Goal: Transaction & Acquisition: Purchase product/service

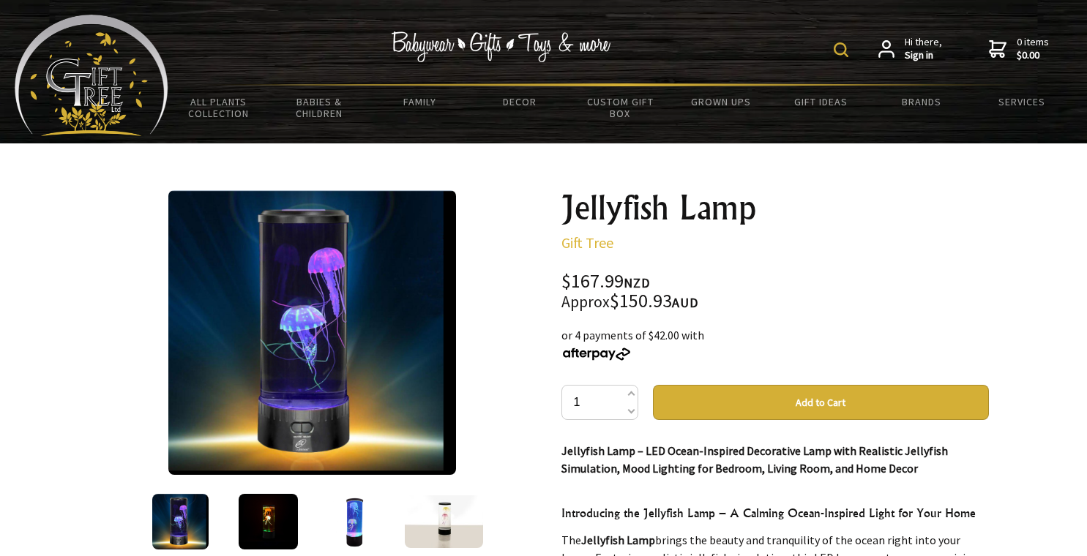
click at [276, 525] on img at bounding box center [269, 522] width 60 height 56
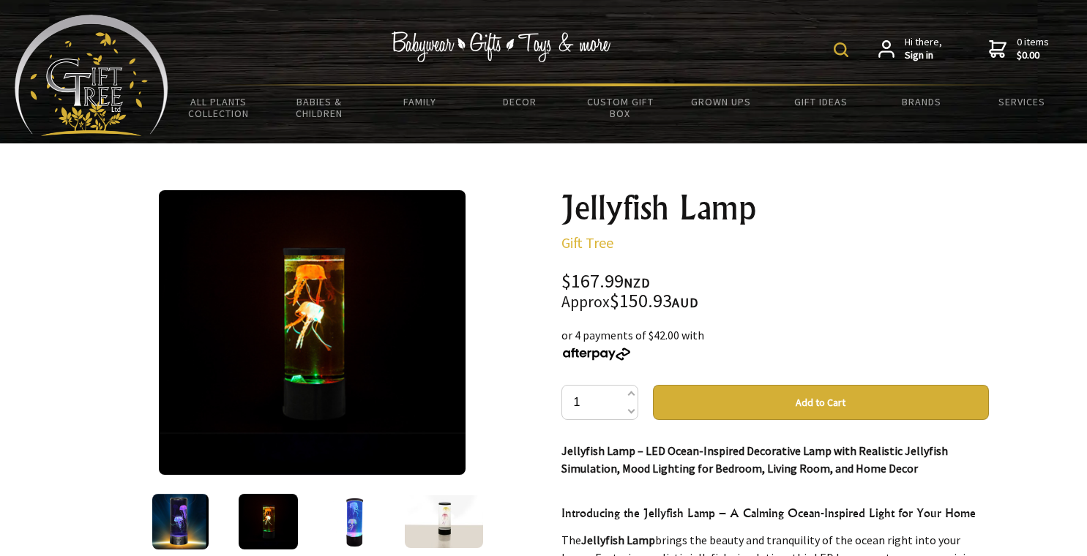
click at [343, 522] on img at bounding box center [356, 522] width 48 height 56
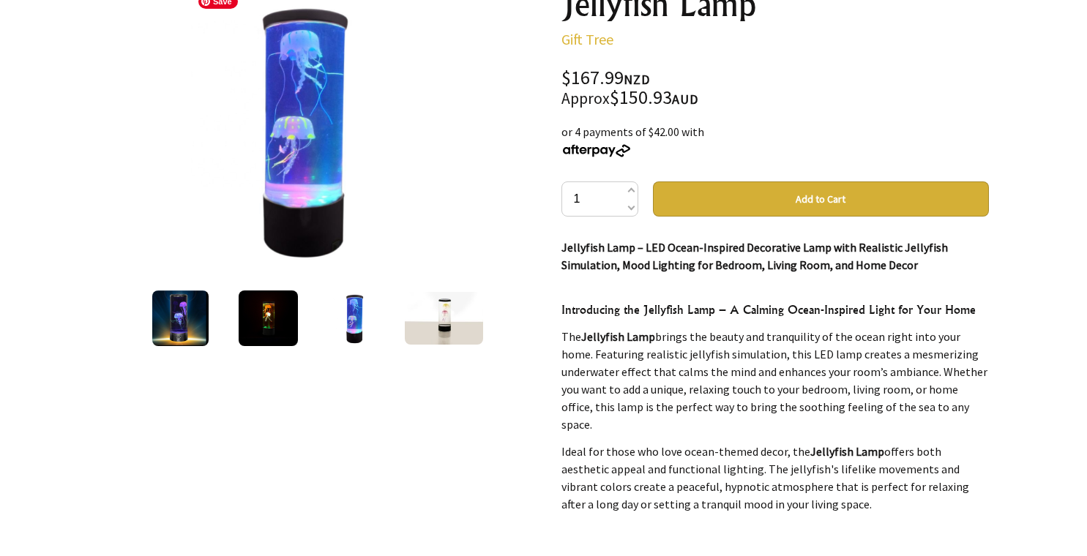
scroll to position [207, 0]
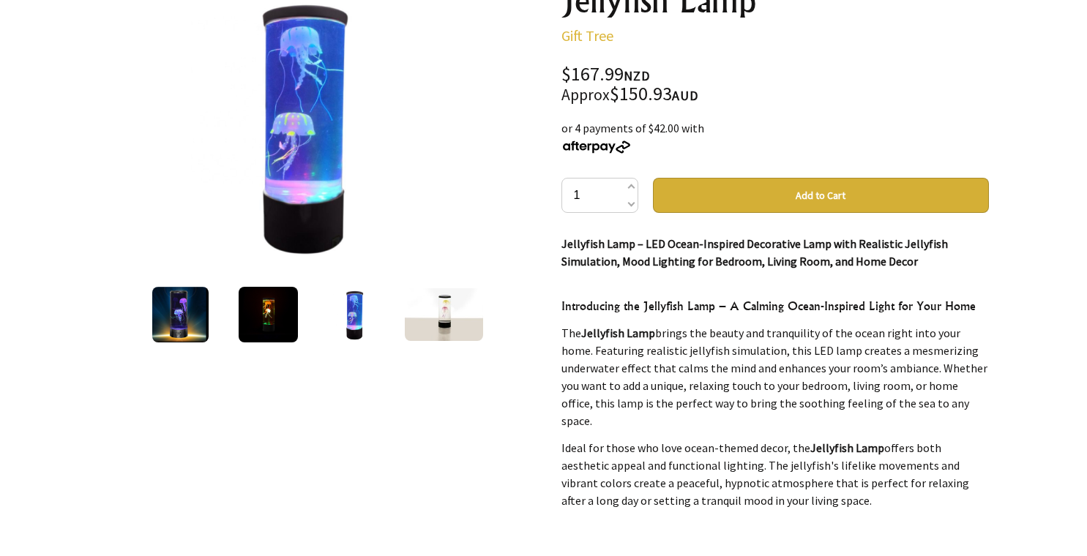
click at [449, 310] on img at bounding box center [444, 314] width 79 height 53
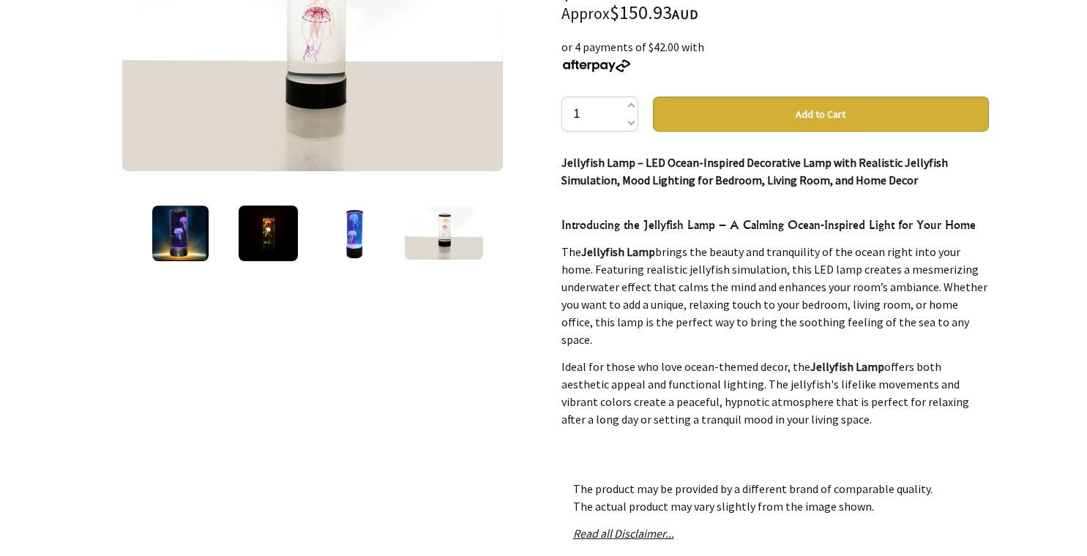
scroll to position [0, 0]
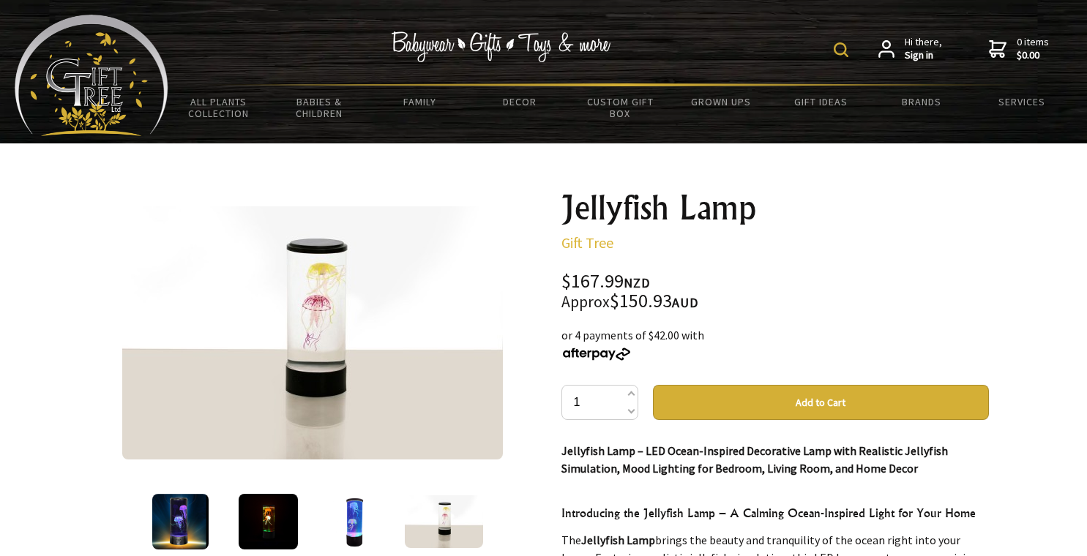
click at [842, 45] on img at bounding box center [841, 49] width 15 height 15
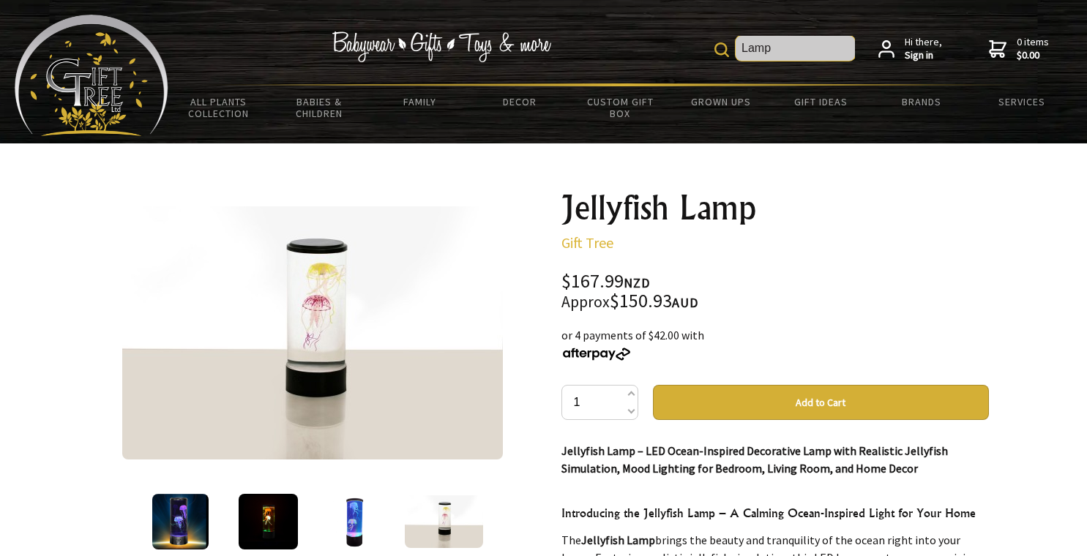
type input "Lamp"
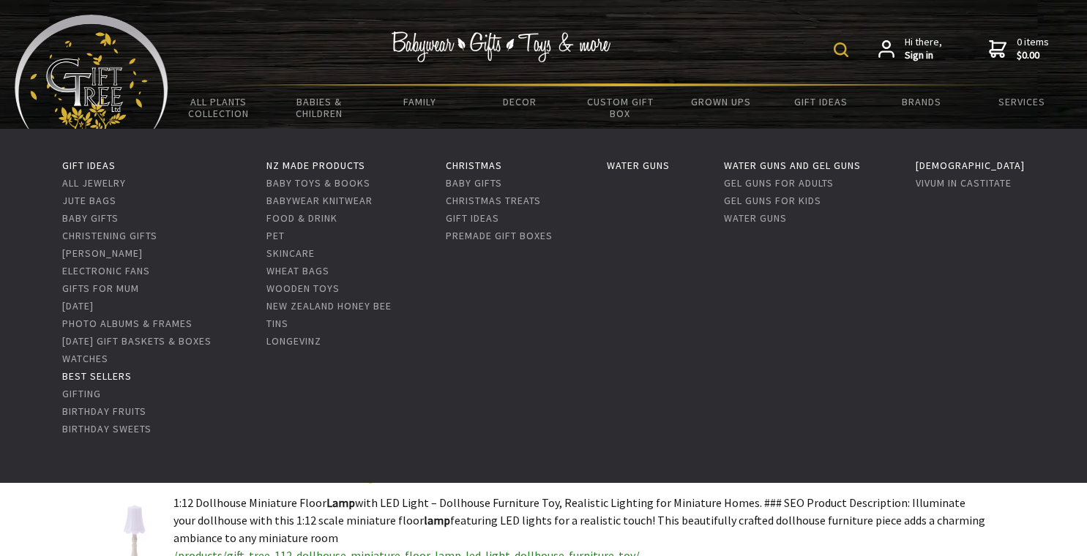
click at [77, 378] on link "Best Sellers" at bounding box center [97, 376] width 70 height 13
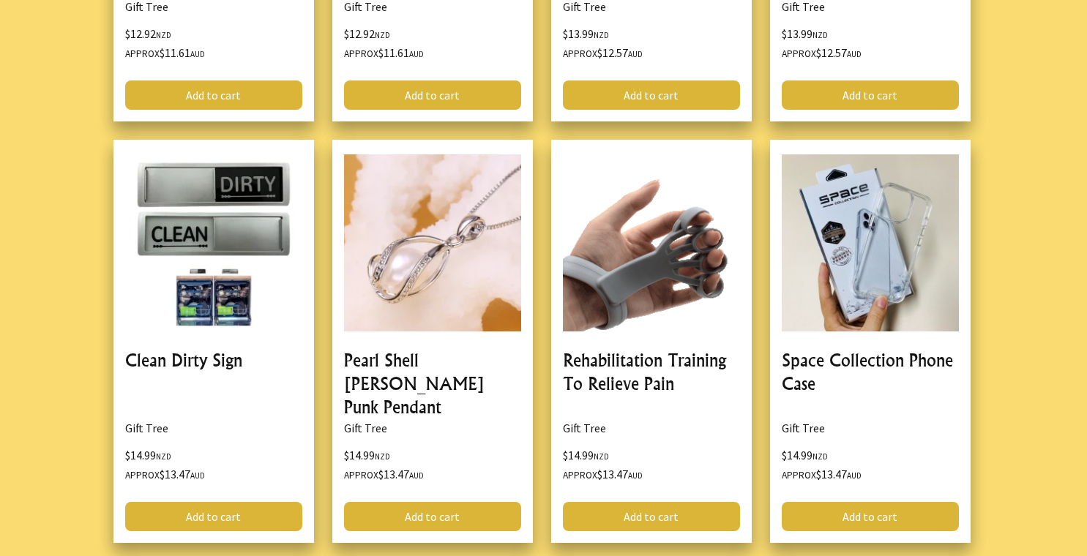
scroll to position [697, 0]
